Goal: Book appointment/travel/reservation

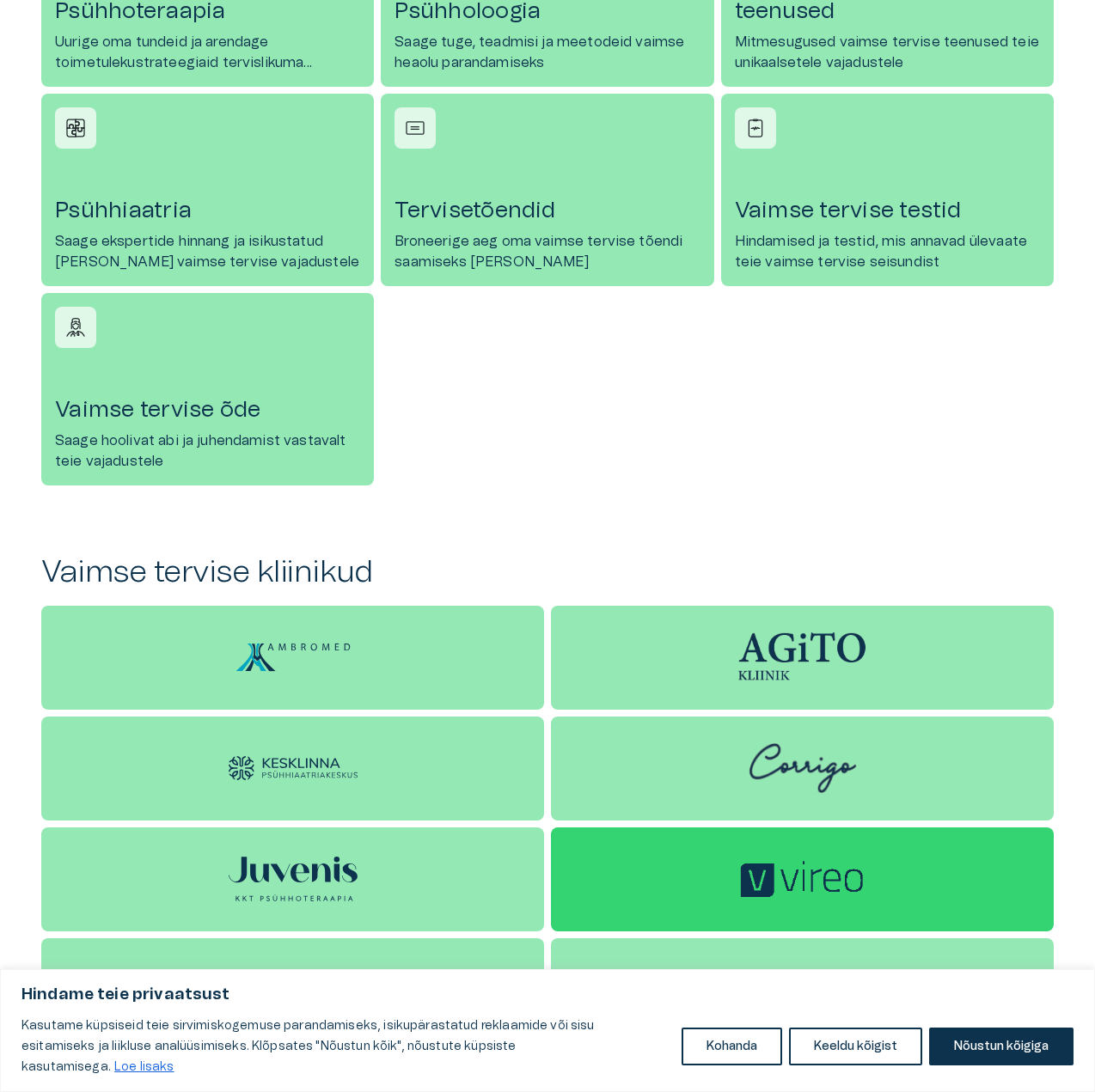
scroll to position [399, 0]
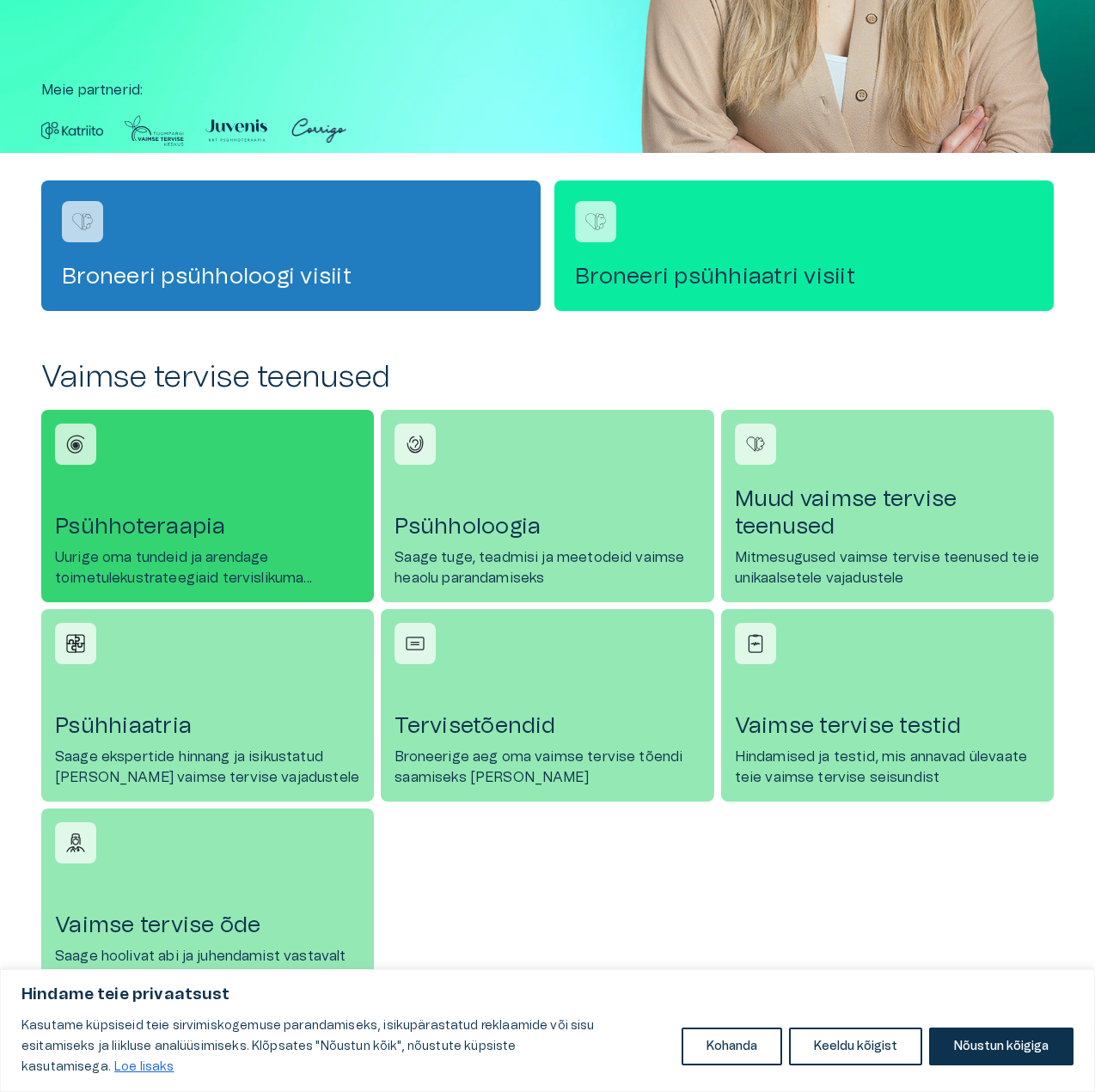
click at [171, 462] on link "Psühhoteraapia Uurige oma tundeid ja arendage toimetulekustrateegiaid tervislik…" at bounding box center [207, 507] width 333 height 193
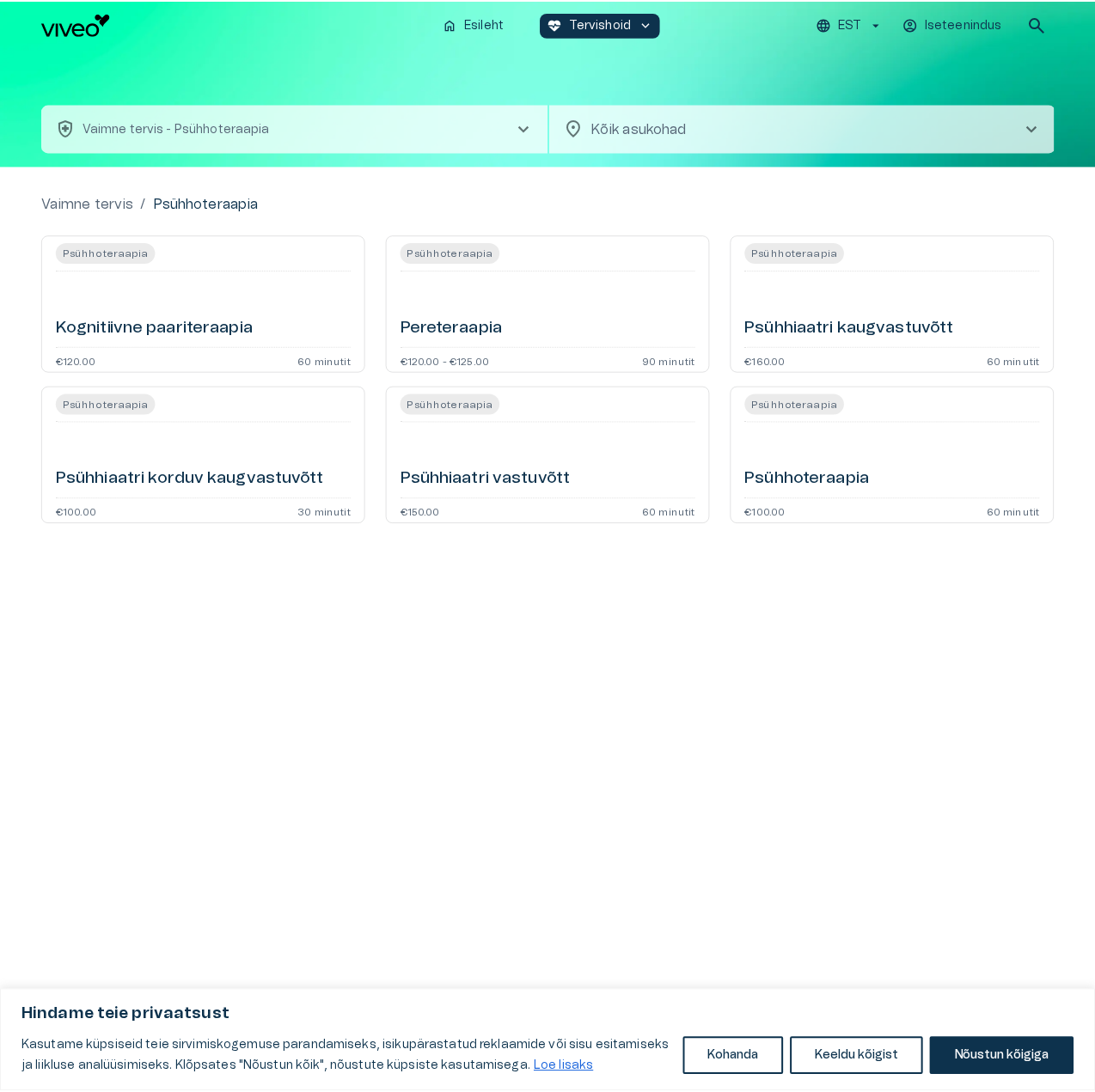
scroll to position [399, 0]
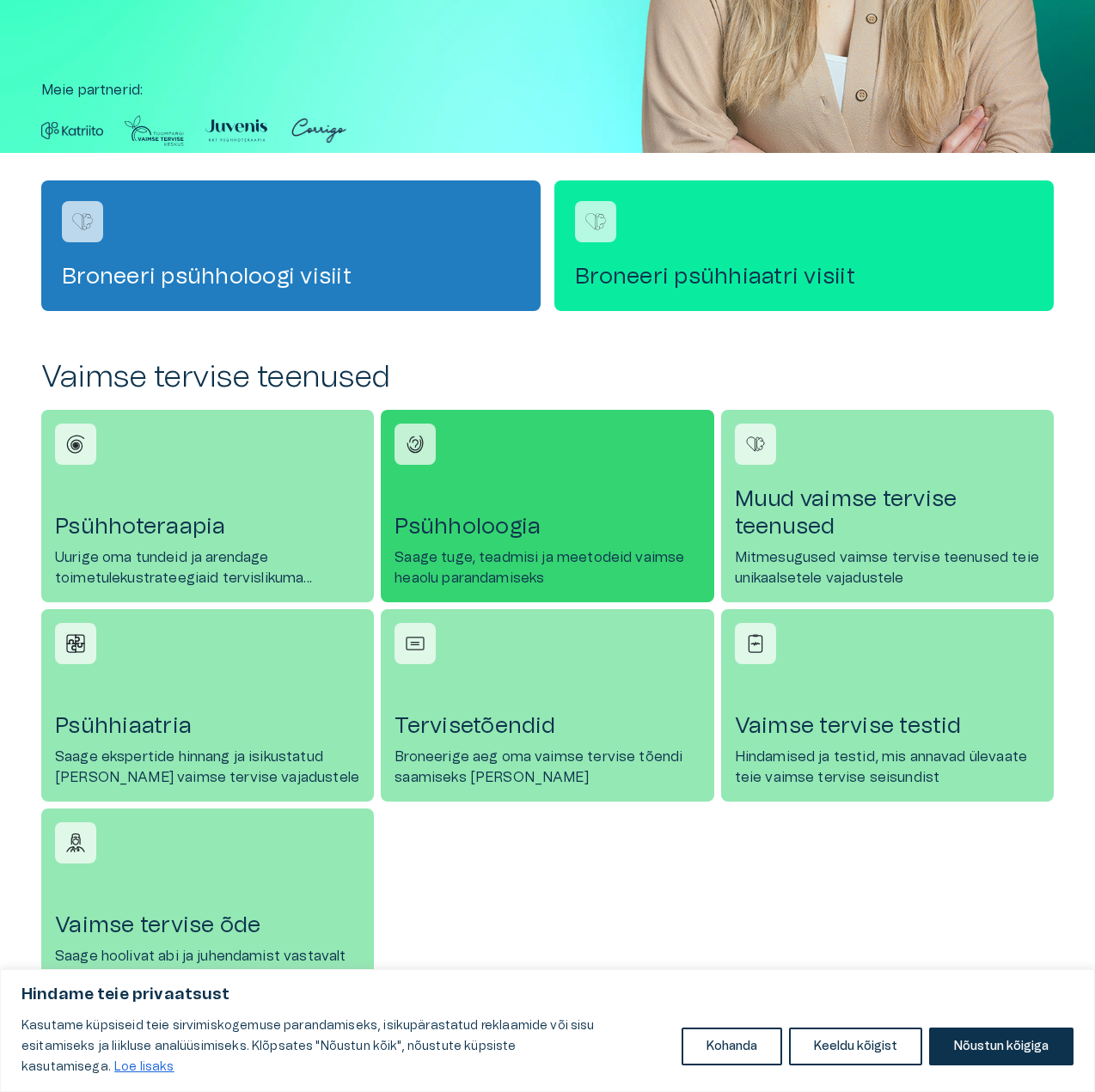
click at [467, 486] on link "Psühholoogia Saage tuge, teadmisi ja meetodeid vaimse heaolu parandamiseks" at bounding box center [548, 507] width 333 height 193
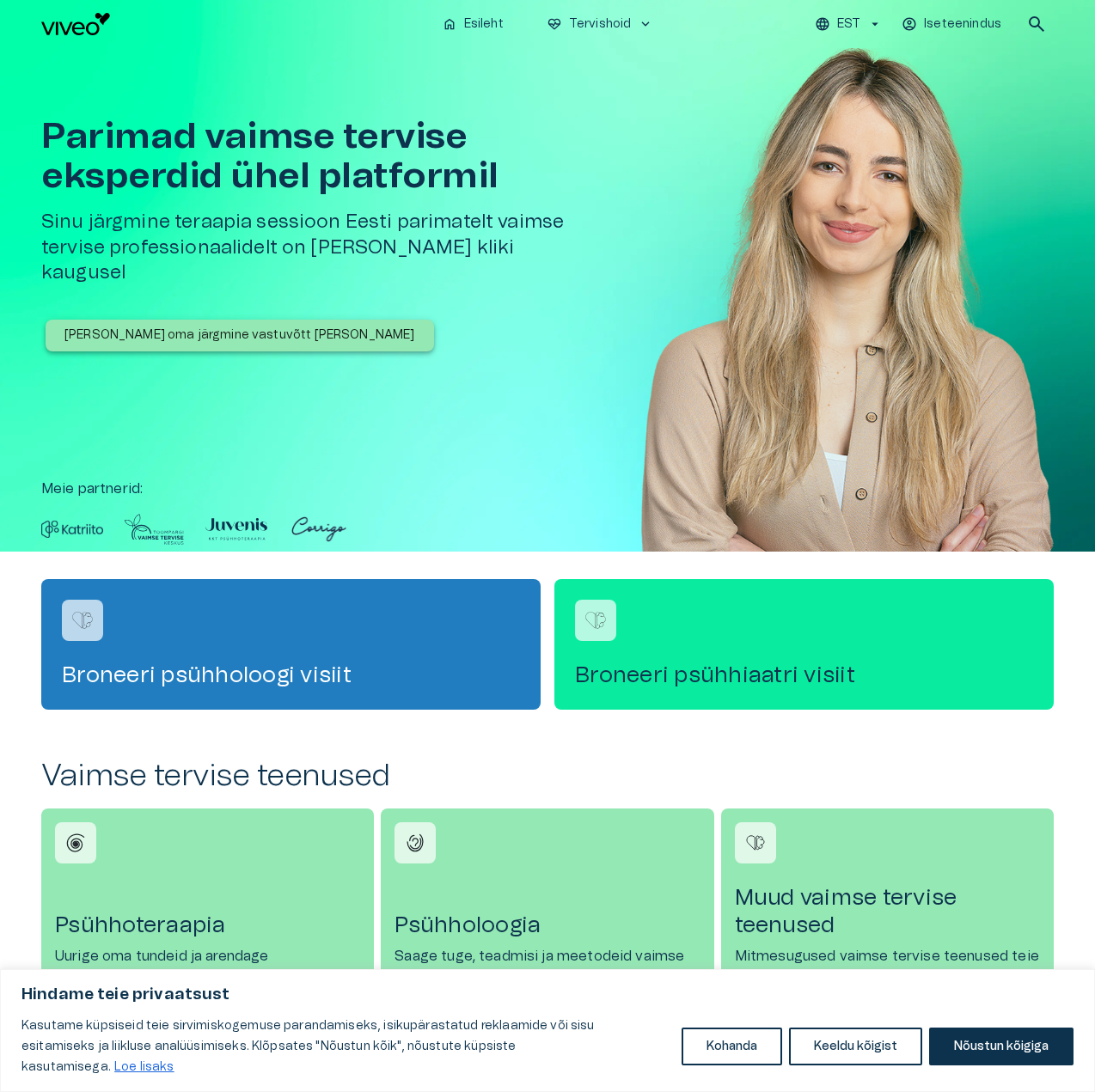
scroll to position [399, 0]
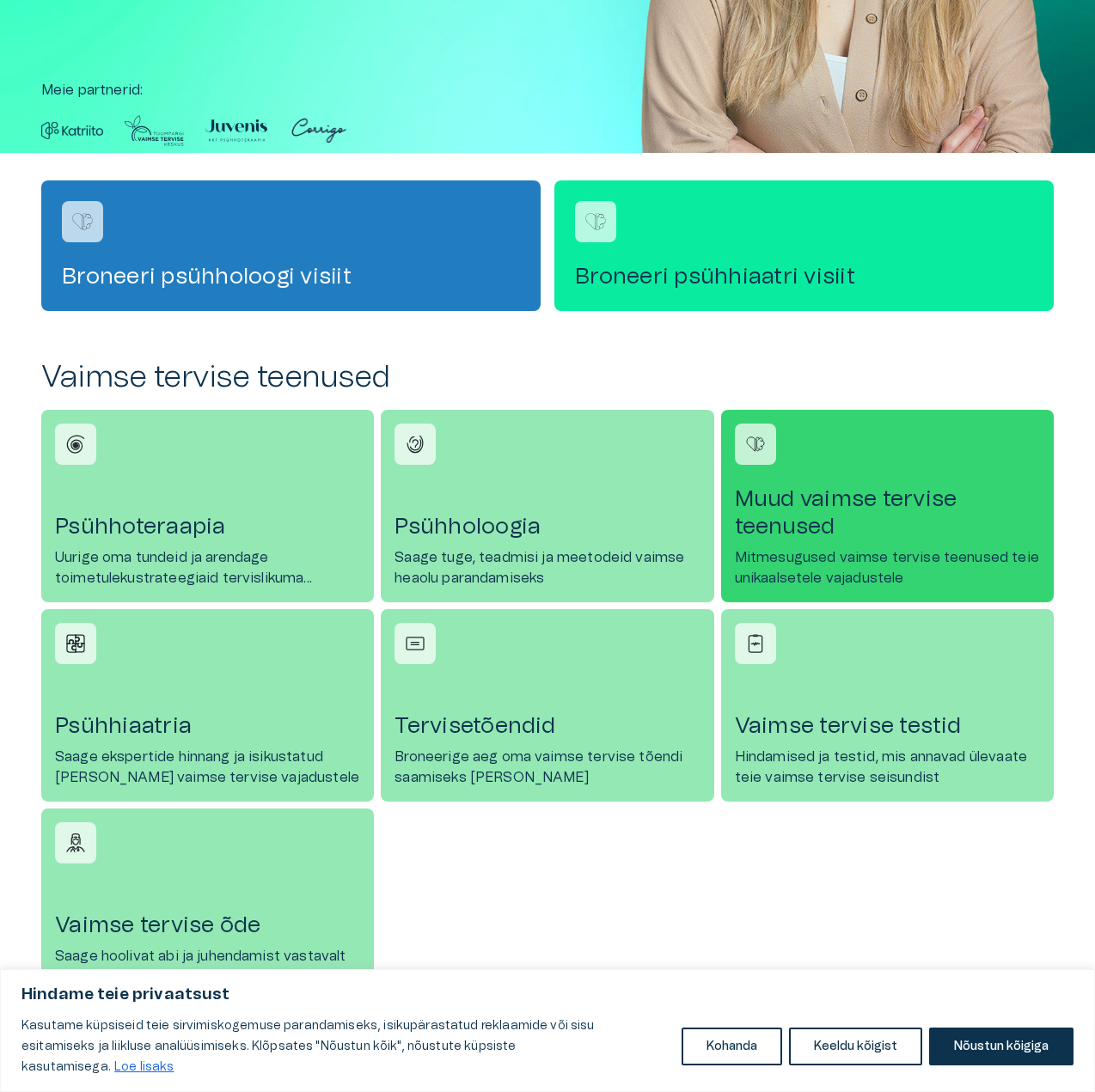
click at [763, 532] on h4 "Muud vaimse tervise teenused" at bounding box center [888, 512] width 305 height 55
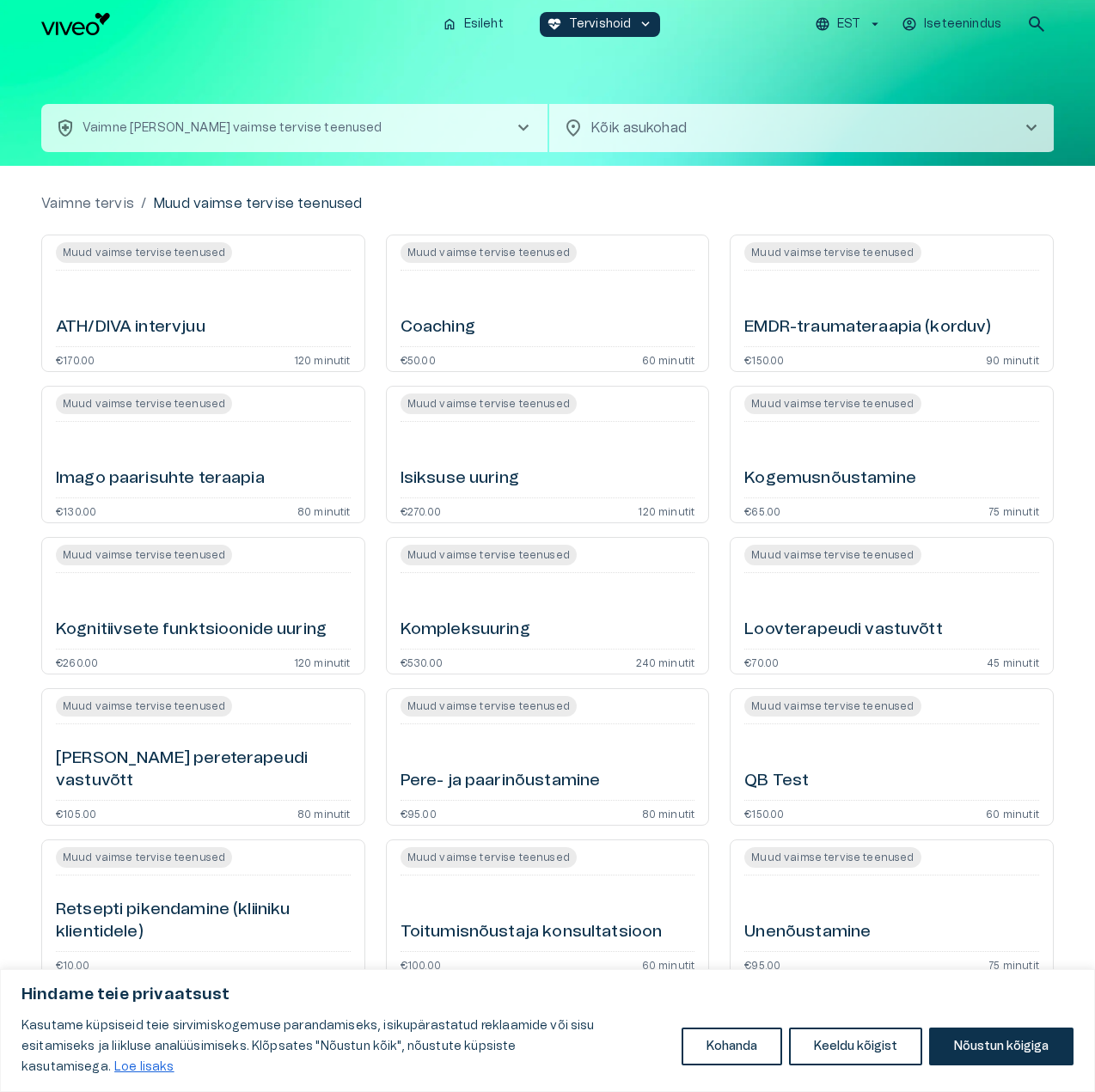
scroll to position [11, 0]
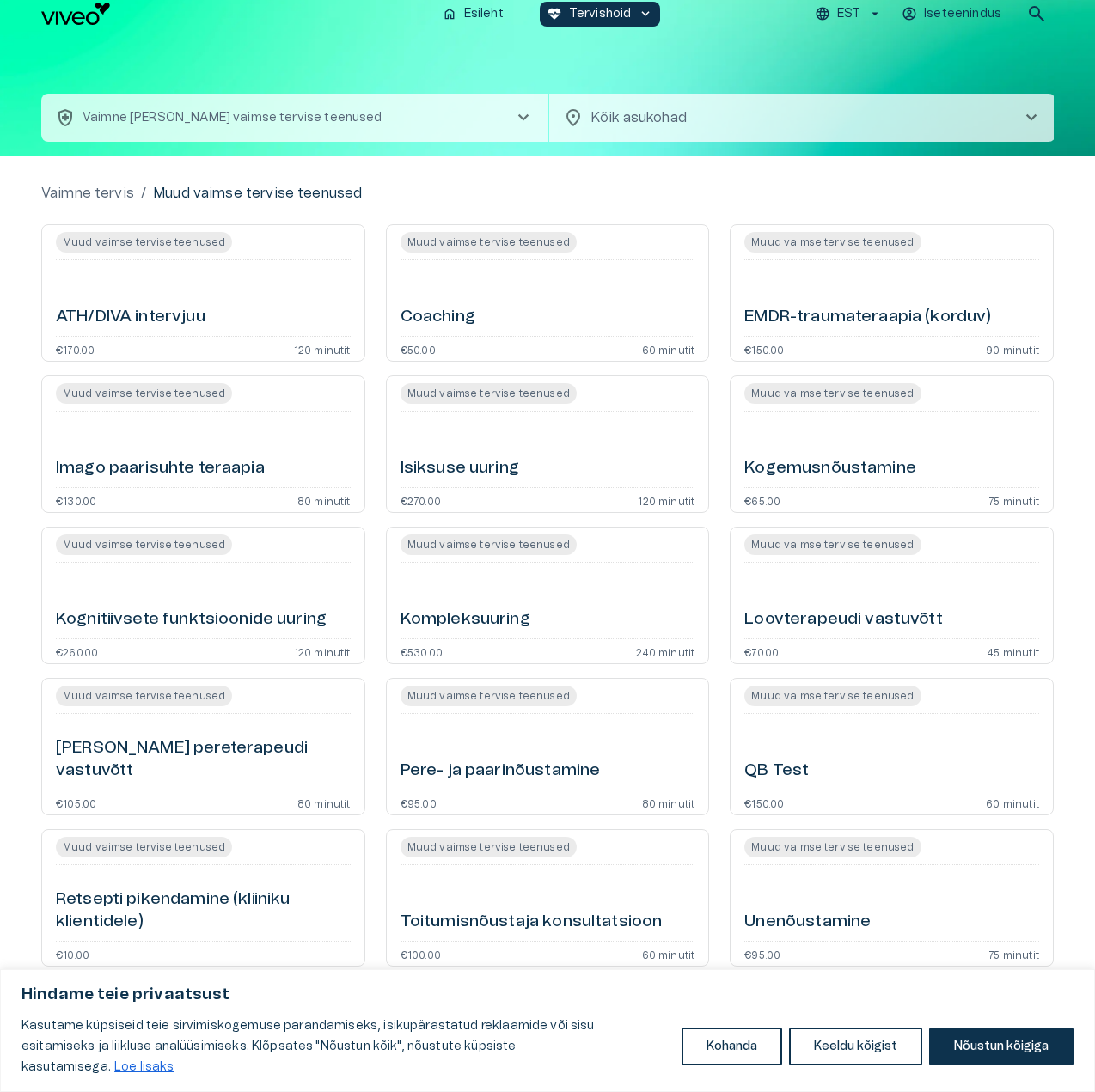
scroll to position [399, 0]
